Goal: Information Seeking & Learning: Learn about a topic

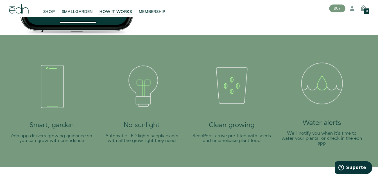
scroll to position [1010, 0]
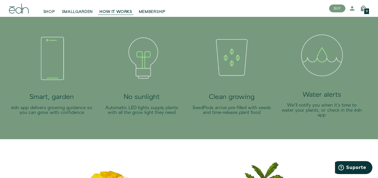
drag, startPoint x: 211, startPoint y: 124, endPoint x: 263, endPoint y: 127, distance: 51.7
click at [263, 120] on div "Clean growing SeedPods arrive pre-filled with seeds and time-release plant food" at bounding box center [231, 73] width 81 height 94
click at [258, 101] on h2 "Clean growing" at bounding box center [231, 96] width 81 height 7
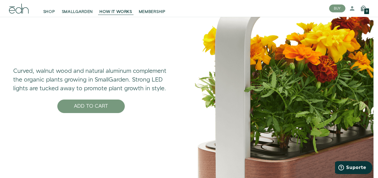
scroll to position [1796, 0]
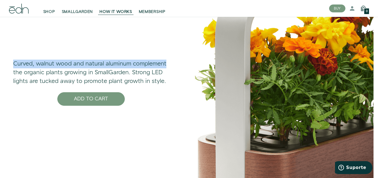
drag, startPoint x: 0, startPoint y: 74, endPoint x: 167, endPoint y: 76, distance: 166.5
click at [167, 76] on div "Curved, walnut wood and natural aluminum complement the organic plants growing …" at bounding box center [91, 81] width 191 height 274
drag, startPoint x: 141, startPoint y: 79, endPoint x: 133, endPoint y: 82, distance: 8.7
click at [141, 79] on p "Curved, walnut wood and natural aluminum complement the organic plants growing …" at bounding box center [91, 73] width 156 height 26
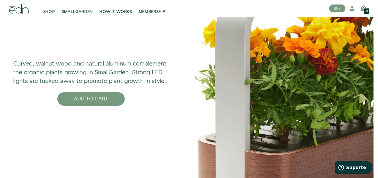
click at [117, 86] on p "Curved, walnut wood and natural aluminum complement the organic plants growing …" at bounding box center [91, 73] width 156 height 26
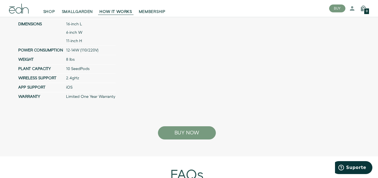
scroll to position [2077, 0]
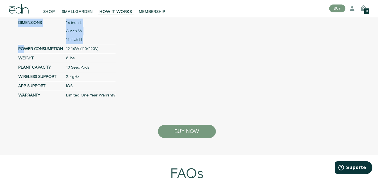
drag, startPoint x: 50, startPoint y: 59, endPoint x: 117, endPoint y: 59, distance: 67.4
click at [117, 59] on div "DIMENSIONS 16-inch L 6-inch W 11-inch H POWER CONSUMPTION 12-14W (110/220V) WEI…" at bounding box center [186, 59] width 337 height 82
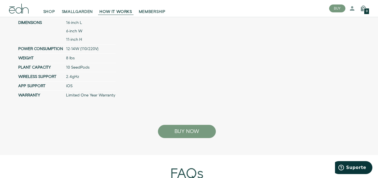
click at [93, 81] on td "2.4gHz" at bounding box center [89, 76] width 52 height 9
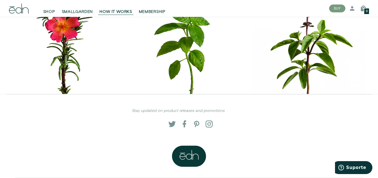
scroll to position [2486, 0]
